Goal: Transaction & Acquisition: Purchase product/service

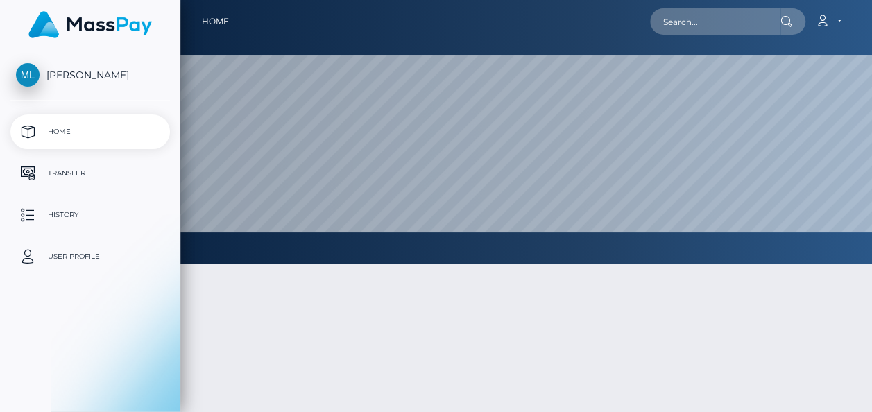
select select
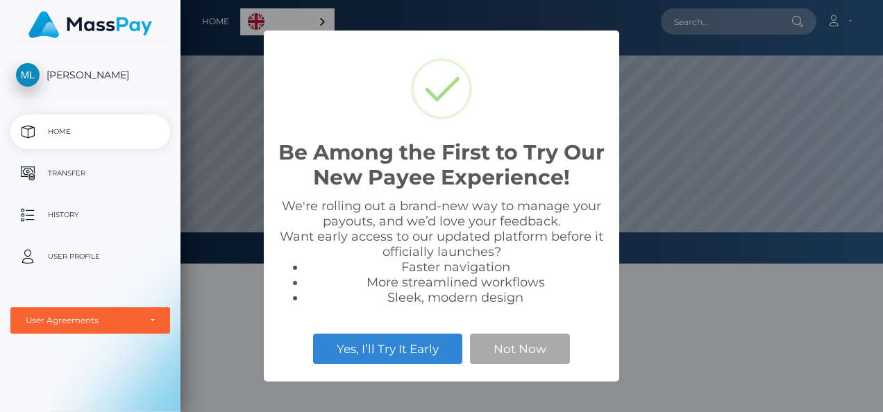
scroll to position [264, 702]
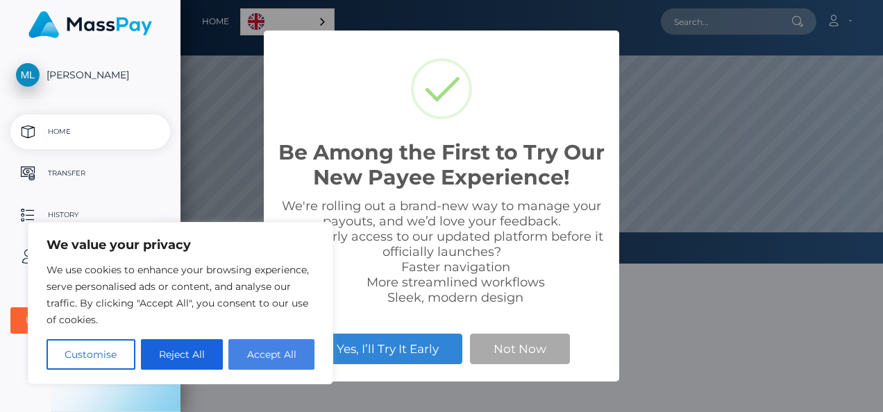
click at [263, 366] on button "Accept All" at bounding box center [271, 354] width 86 height 31
checkbox input "true"
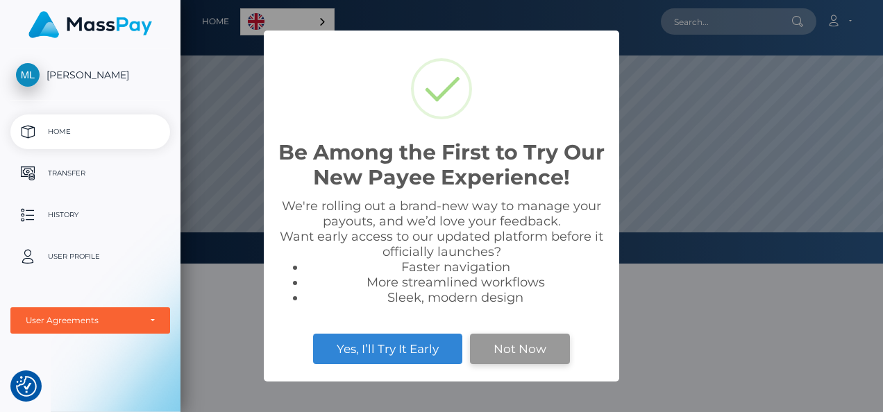
click at [501, 352] on button "Not Now" at bounding box center [520, 349] width 100 height 31
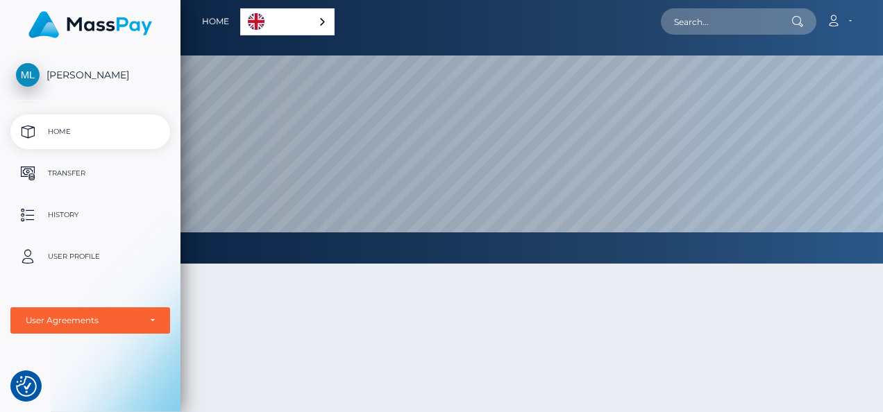
click at [83, 171] on p "Transfer" at bounding box center [90, 173] width 148 height 21
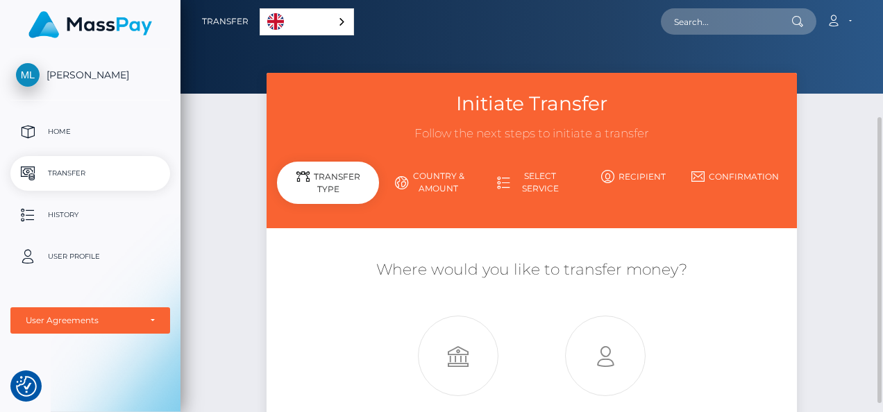
scroll to position [139, 0]
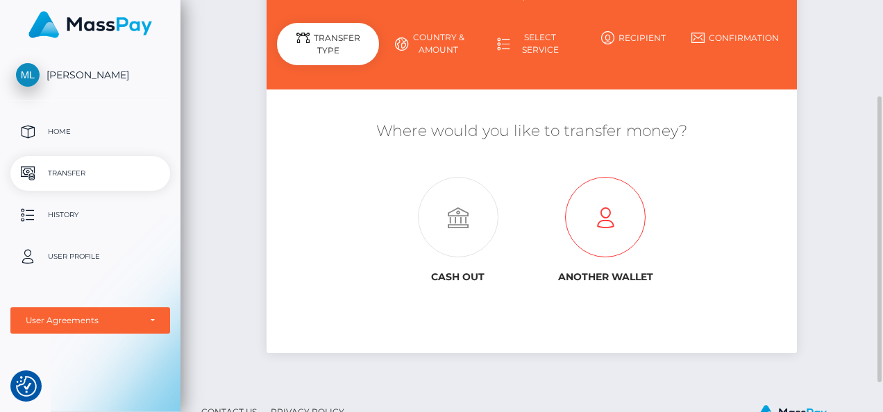
click at [605, 212] on icon at bounding box center [604, 218] width 147 height 80
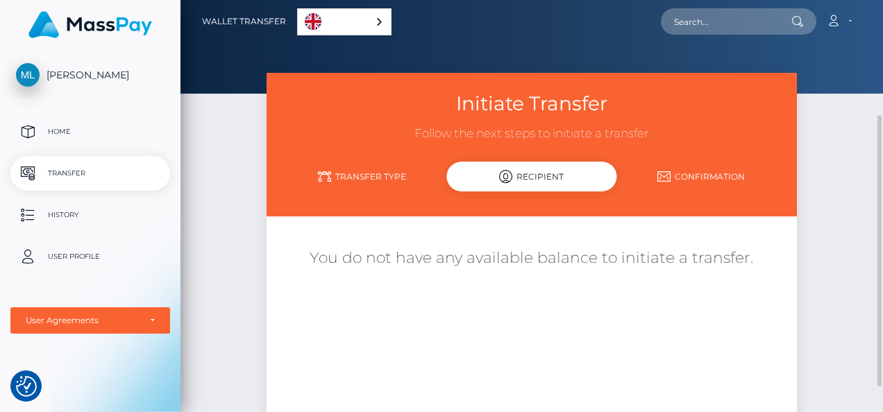
scroll to position [69, 0]
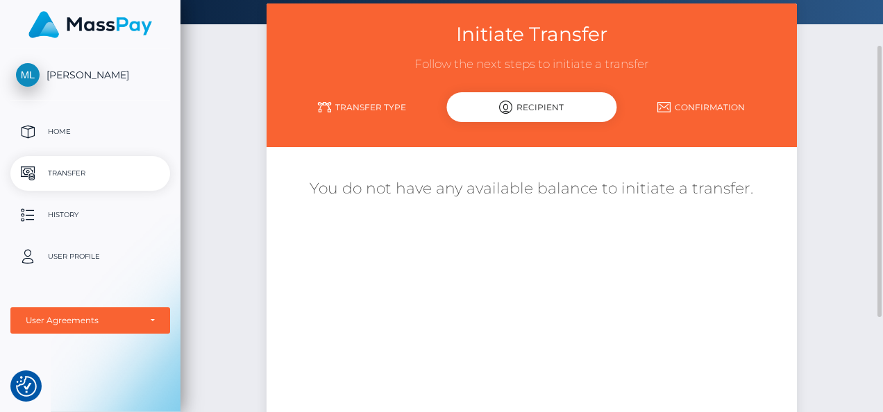
click at [366, 103] on link "Transfer Type" at bounding box center [361, 107] width 169 height 24
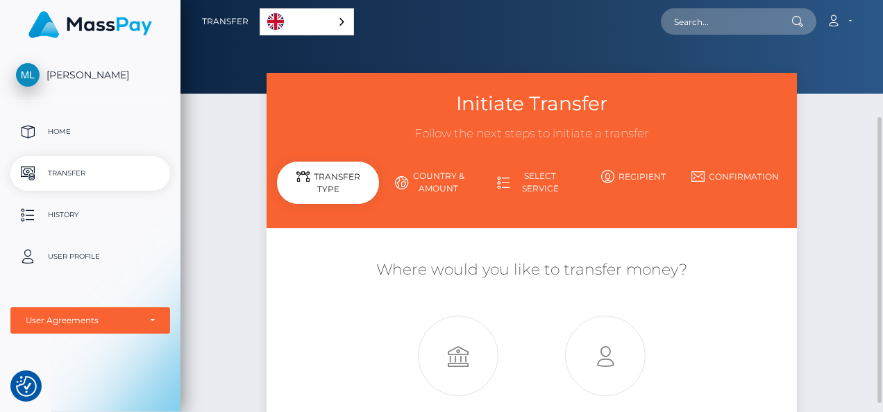
scroll to position [181, 0]
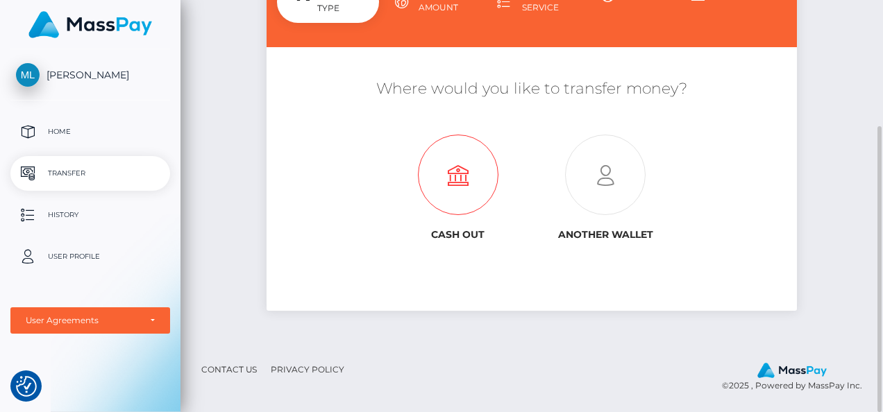
click at [457, 180] on icon at bounding box center [457, 175] width 147 height 80
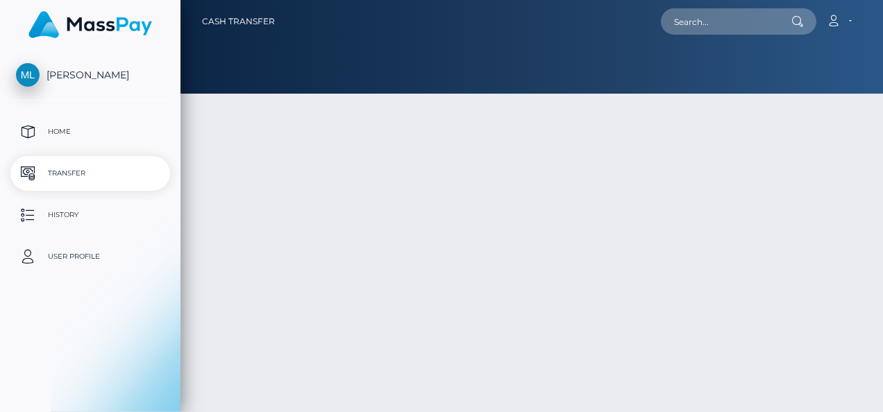
type input "NaN"
select select
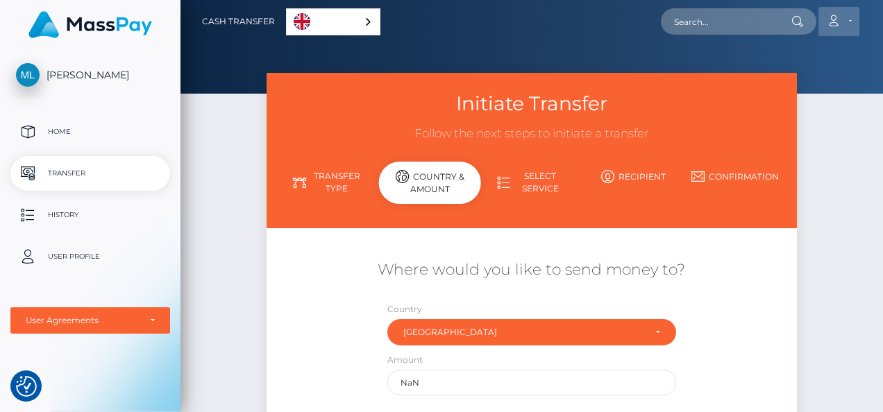
click at [855, 20] on link "Account" at bounding box center [838, 21] width 41 height 29
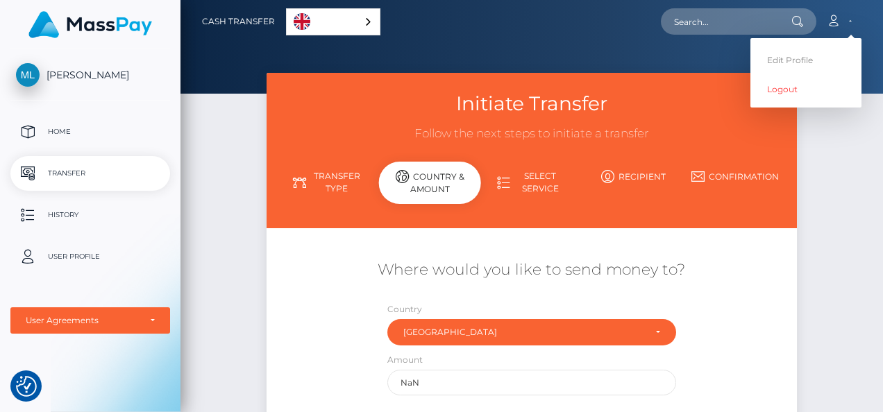
click at [849, 200] on div "Initiate Transfer Follow the next steps to initiate a transfer Transfer Type Co…" at bounding box center [531, 321] width 702 height 497
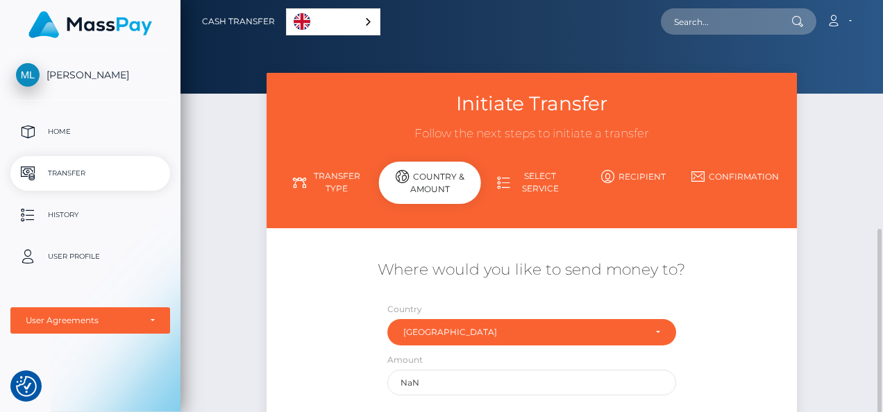
scroll to position [139, 0]
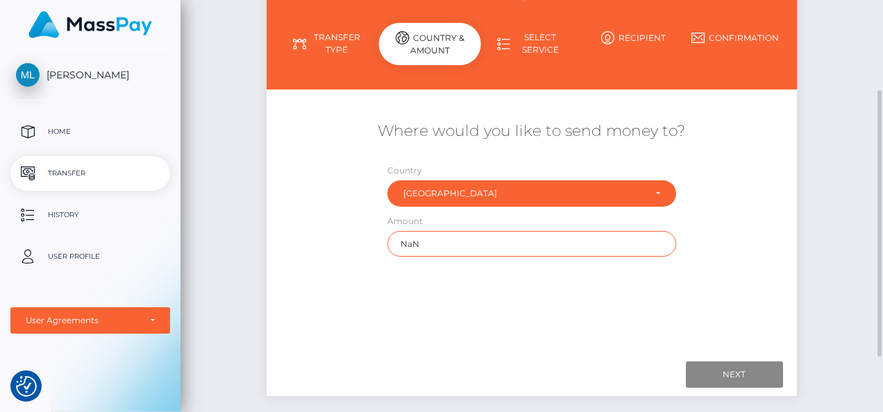
click at [436, 250] on input "NaN" at bounding box center [531, 244] width 288 height 26
click at [640, 36] on link "Recipient" at bounding box center [633, 38] width 102 height 24
click at [72, 132] on p "Home" at bounding box center [90, 131] width 148 height 21
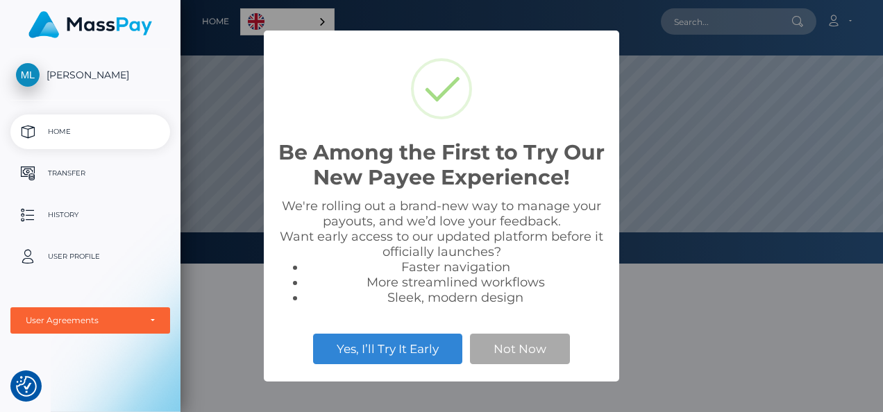
scroll to position [264, 702]
click at [526, 354] on button "Not Now" at bounding box center [520, 349] width 100 height 31
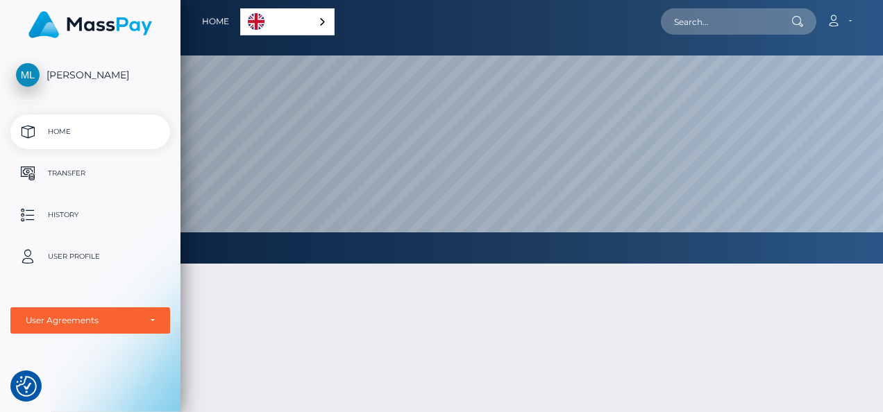
click at [96, 166] on p "Transfer" at bounding box center [90, 173] width 148 height 21
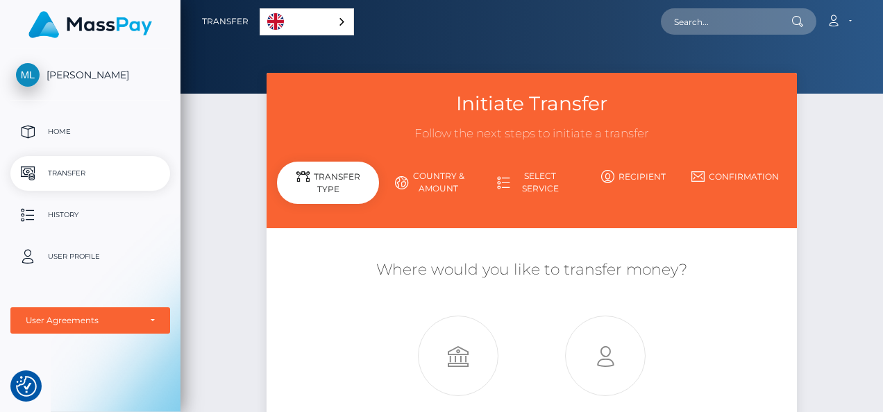
click at [287, 25] on link "English" at bounding box center [306, 22] width 93 height 26
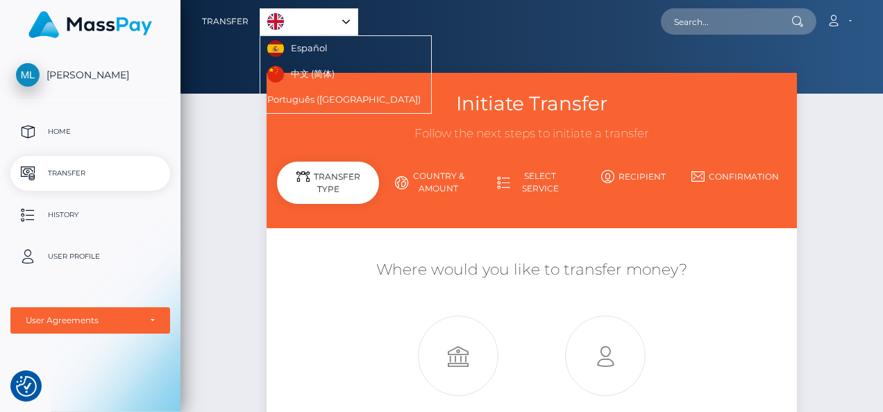
click at [446, 27] on div "Account Edit Profile Logout" at bounding box center [609, 21] width 503 height 29
click at [539, 187] on link "Select Service" at bounding box center [532, 182] width 102 height 36
click at [321, 18] on link "English" at bounding box center [308, 22] width 97 height 26
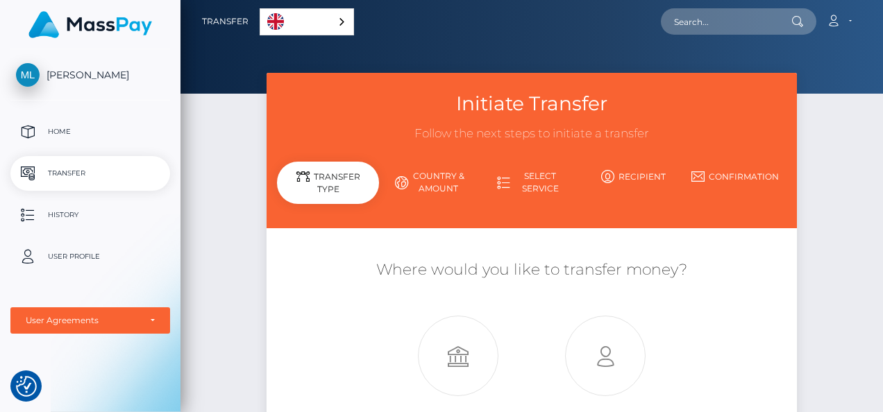
click at [543, 178] on link "Select Service" at bounding box center [532, 182] width 102 height 36
click at [520, 185] on link "Select Service" at bounding box center [532, 182] width 102 height 36
click at [494, 185] on link "Select Service" at bounding box center [532, 182] width 102 height 36
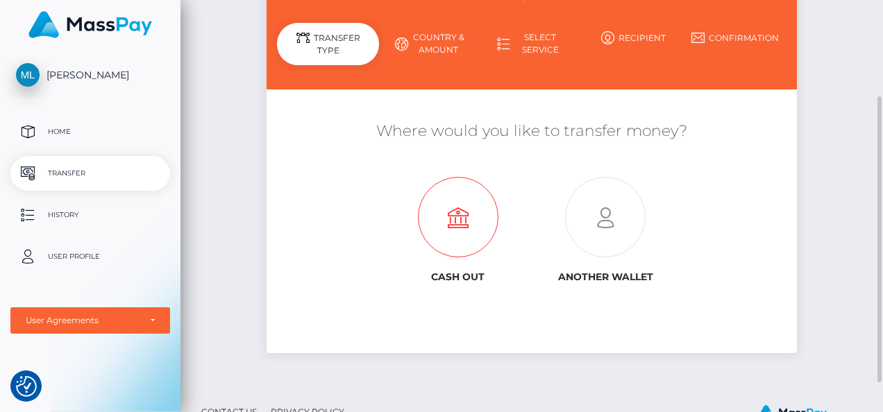
scroll to position [181, 0]
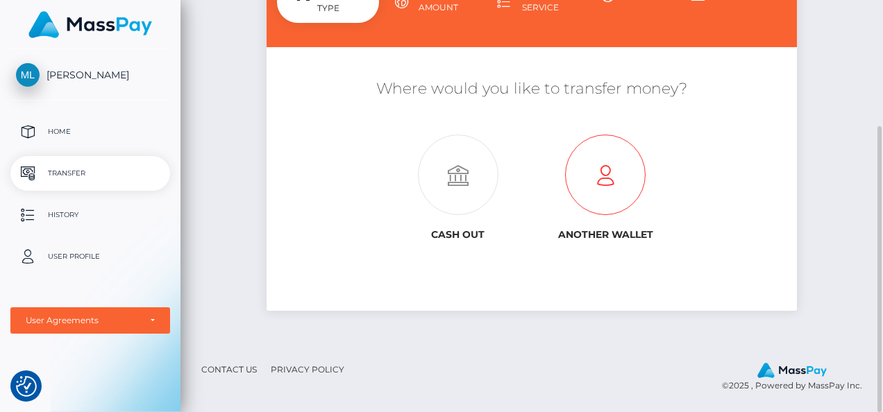
click at [593, 167] on icon at bounding box center [604, 175] width 147 height 80
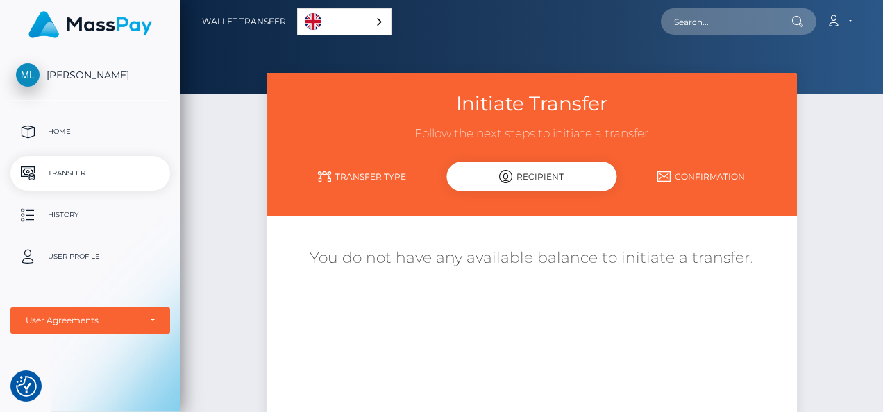
click at [548, 256] on h5 "You do not have any available balance to initiate a transfer." at bounding box center [531, 259] width 509 height 22
click at [599, 174] on div "Recipient" at bounding box center [531, 177] width 169 height 30
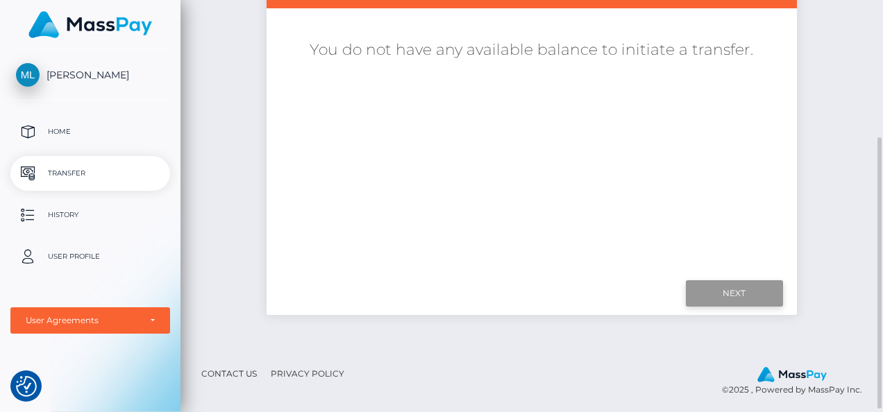
click at [763, 304] on input "Next" at bounding box center [733, 293] width 97 height 26
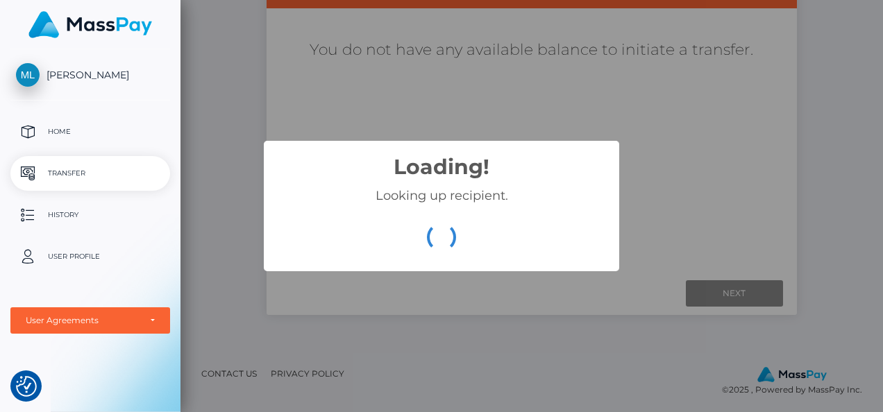
drag, startPoint x: 654, startPoint y: 115, endPoint x: 638, endPoint y: 125, distance: 18.1
click at [655, 117] on div "Loading! × Looking up recipient. OK Cancel" at bounding box center [441, 206] width 883 height 412
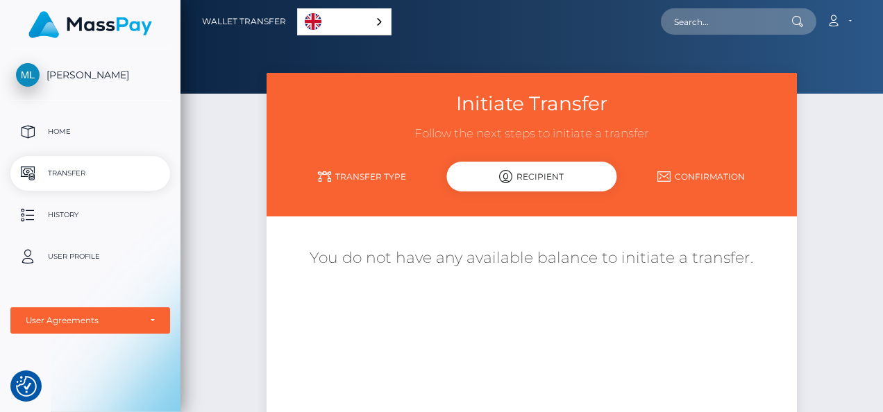
click at [713, 169] on link "Confirmation" at bounding box center [700, 176] width 169 height 24
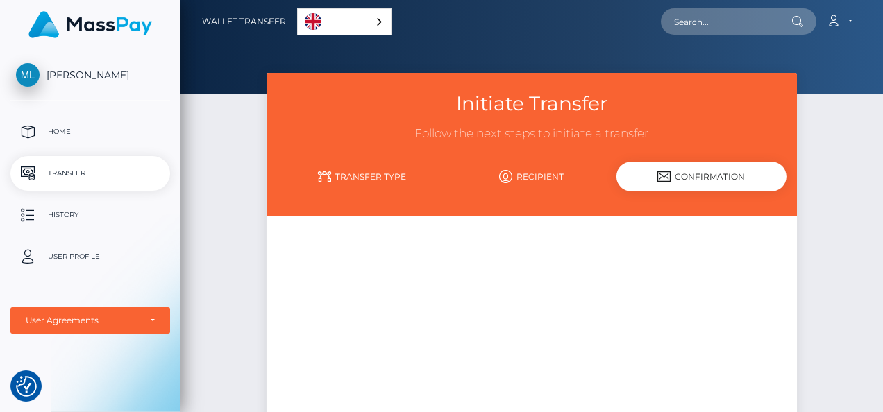
click at [58, 69] on span "[PERSON_NAME]" at bounding box center [90, 75] width 160 height 12
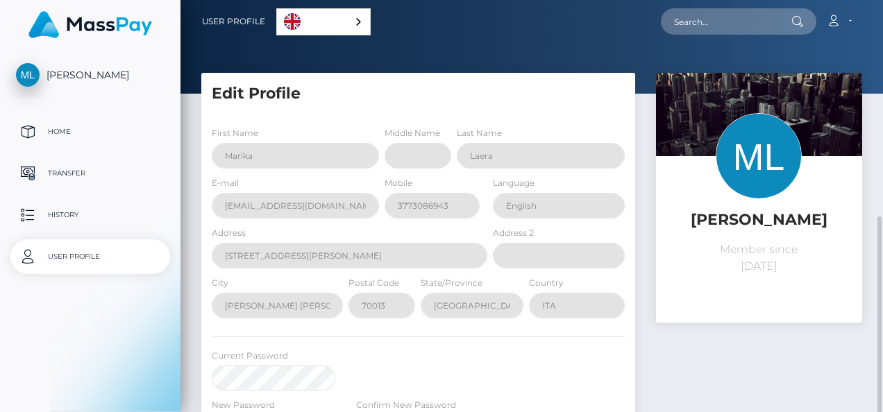
scroll to position [139, 0]
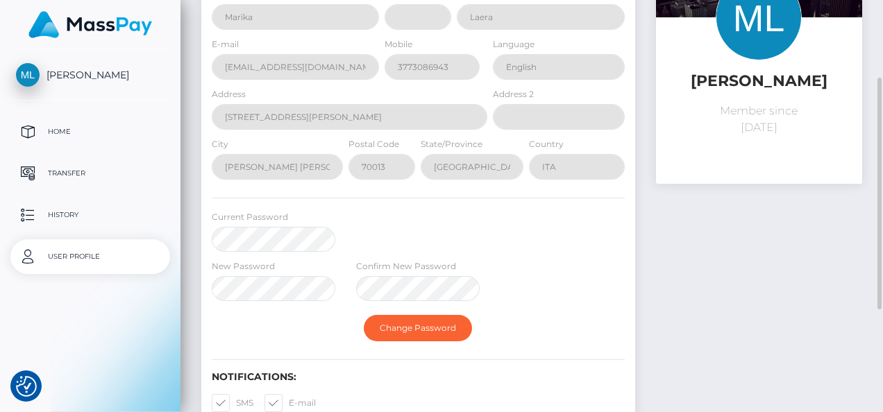
select select
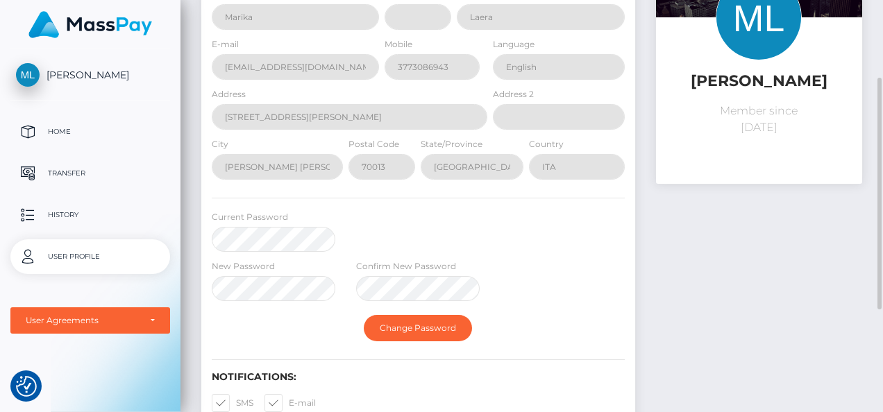
click at [504, 232] on div "Current Password" at bounding box center [418, 234] width 434 height 49
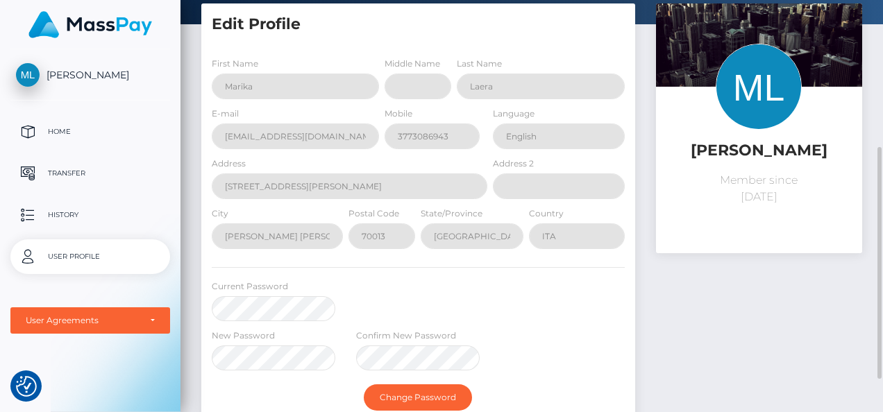
scroll to position [0, 0]
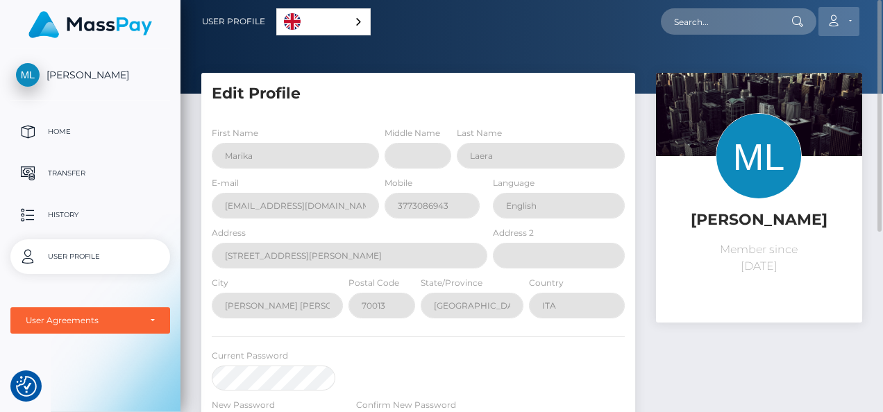
click at [845, 22] on link "Account" at bounding box center [838, 21] width 41 height 29
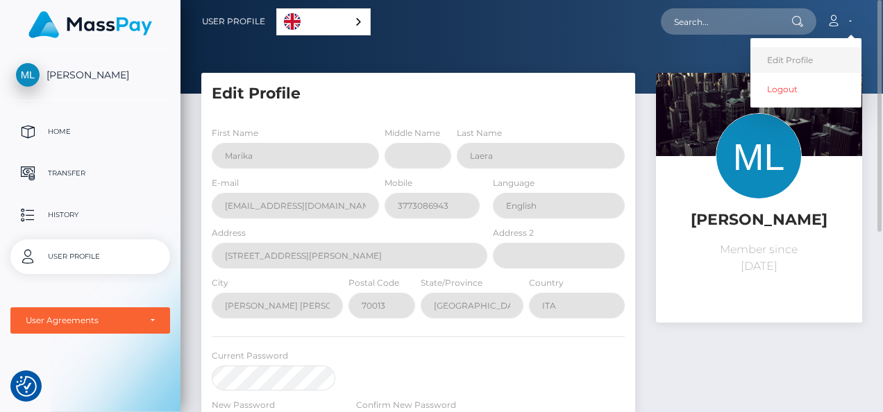
click at [808, 51] on link "Edit Profile" at bounding box center [805, 60] width 111 height 26
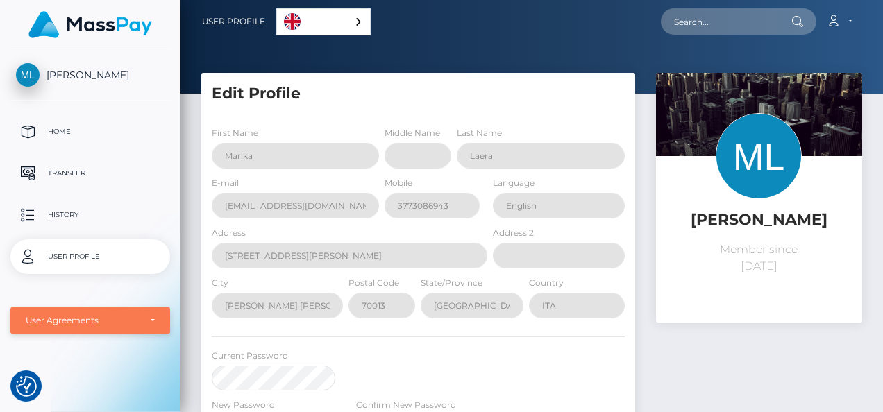
click at [126, 321] on div "User Agreements" at bounding box center [83, 320] width 114 height 11
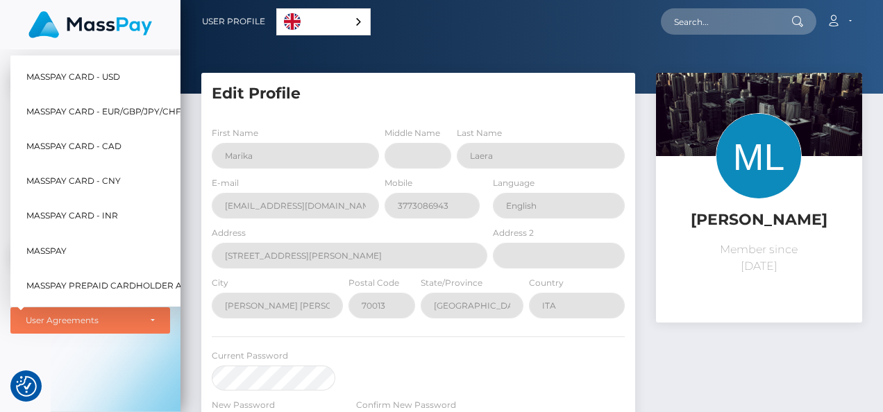
click at [115, 103] on span "MassPay Card - EUR/GBP/JPY/CHF/AUD" at bounding box center [114, 112] width 176 height 18
select select "2"
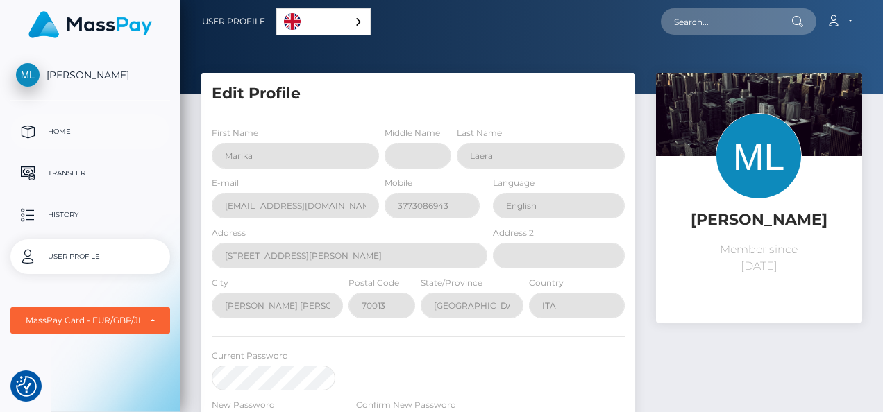
click at [80, 135] on p "Home" at bounding box center [90, 131] width 148 height 21
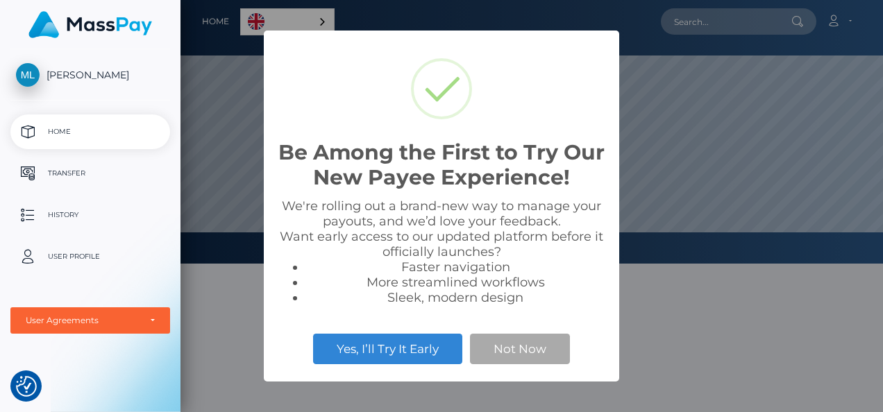
scroll to position [264, 702]
click at [508, 359] on button "Not Now" at bounding box center [520, 349] width 100 height 31
